Goal: Ask a question

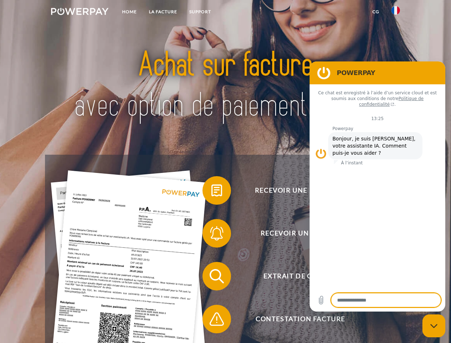
click at [80, 12] on img at bounding box center [79, 11] width 57 height 7
click at [396, 12] on img at bounding box center [395, 10] width 9 height 9
click at [376, 12] on link "CG" at bounding box center [375, 11] width 19 height 13
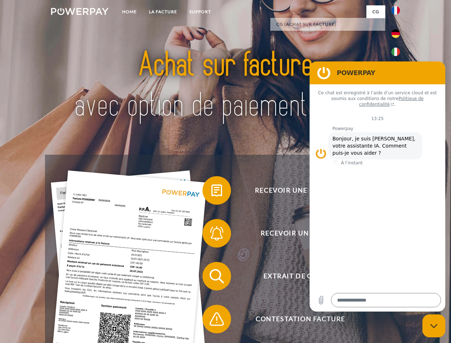
click at [211, 192] on span at bounding box center [206, 190] width 36 height 36
click at [211, 235] on span at bounding box center [206, 233] width 36 height 36
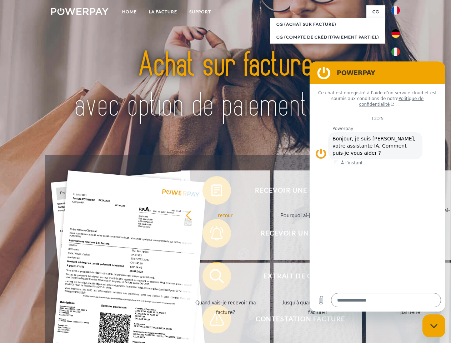
click at [274, 277] on link "Jusqu'à quand dois-je payer ma facture?" at bounding box center [318, 306] width 89 height 89
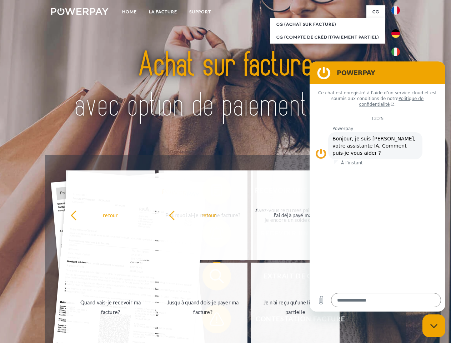
click at [211, 320] on span at bounding box center [206, 319] width 36 height 36
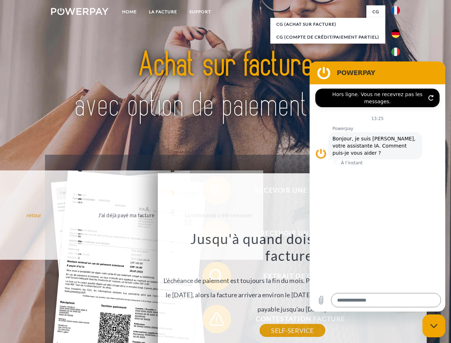
click at [434, 326] on icon "Fermer la fenêtre de messagerie" at bounding box center [433, 326] width 7 height 5
type textarea "*"
